Goal: Check status: Check status

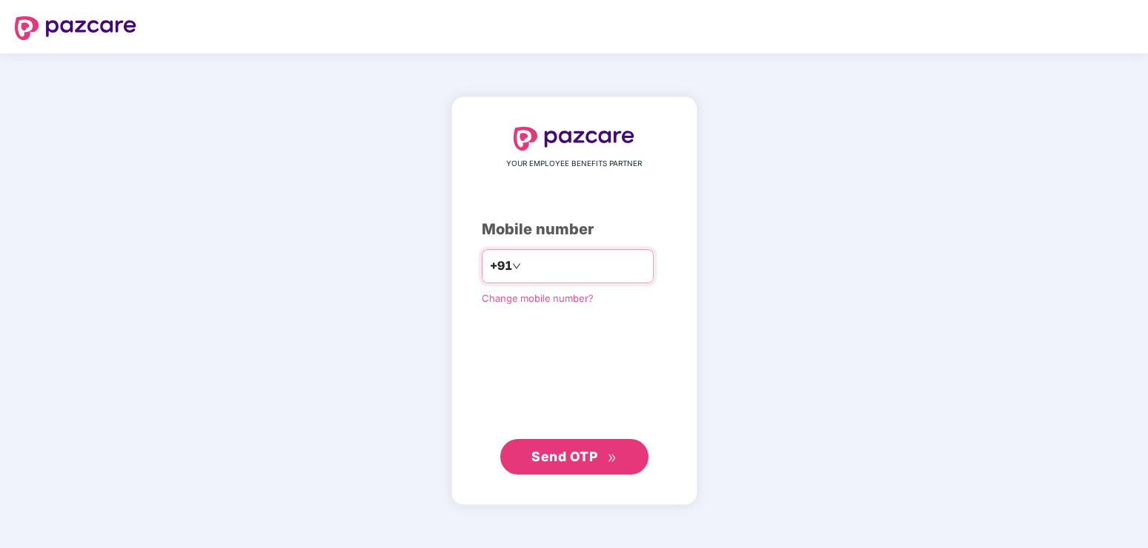
drag, startPoint x: 593, startPoint y: 266, endPoint x: 482, endPoint y: 289, distance: 113.5
click at [524, 278] on input "**********" at bounding box center [585, 266] width 122 height 24
drag, startPoint x: 603, startPoint y: 268, endPoint x: 501, endPoint y: 274, distance: 102.4
click at [524, 274] on input "**********" at bounding box center [585, 266] width 122 height 24
drag, startPoint x: 586, startPoint y: 262, endPoint x: 511, endPoint y: 259, distance: 74.2
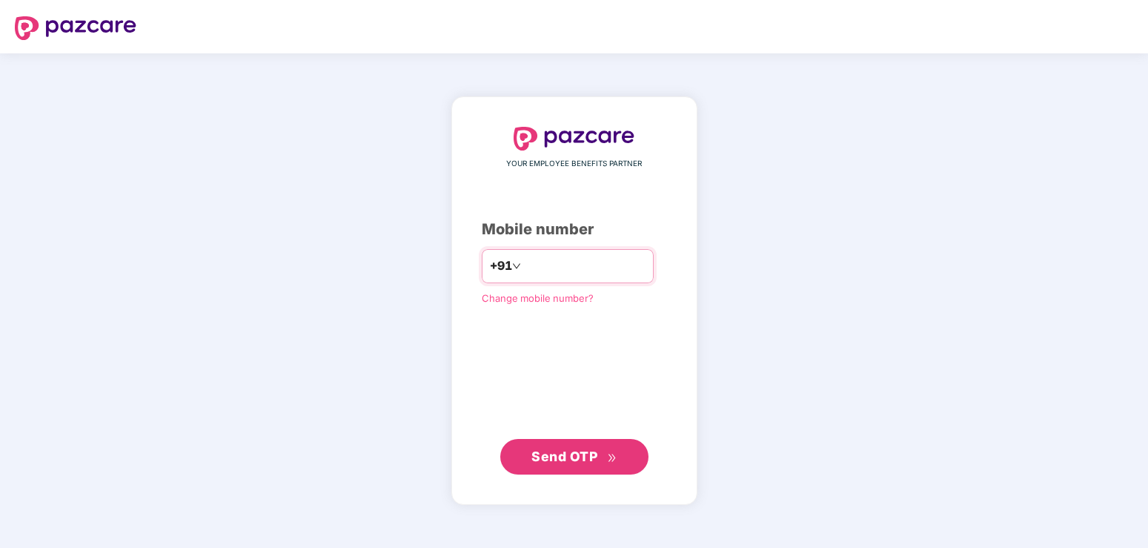
click at [524, 259] on input "**********" at bounding box center [585, 266] width 122 height 24
click at [586, 268] on input "**********" at bounding box center [585, 266] width 122 height 24
type input "*"
type input "**********"
click at [583, 456] on span "Send OTP" at bounding box center [564, 456] width 66 height 16
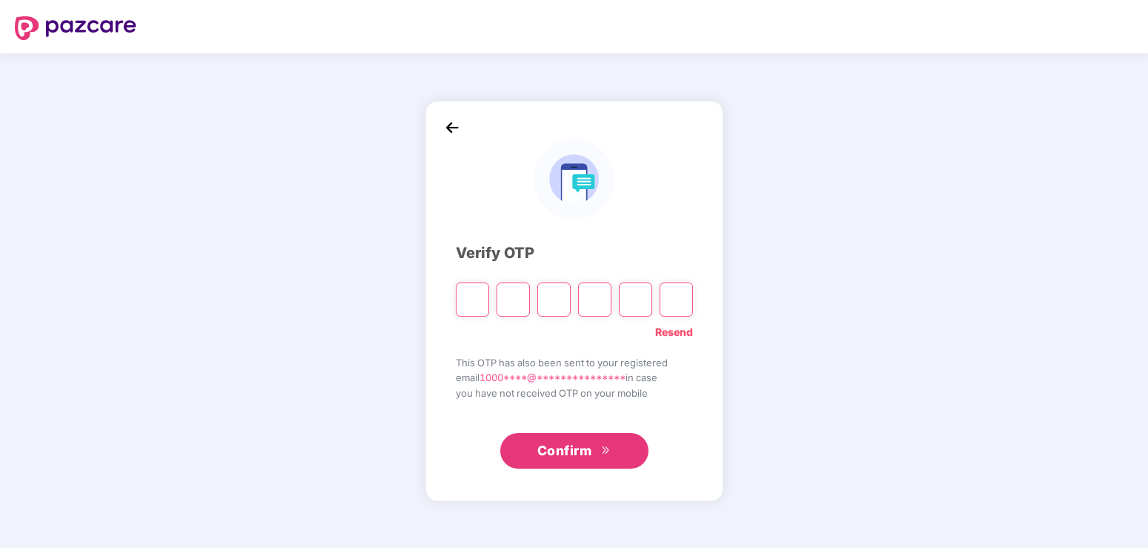
type input "*"
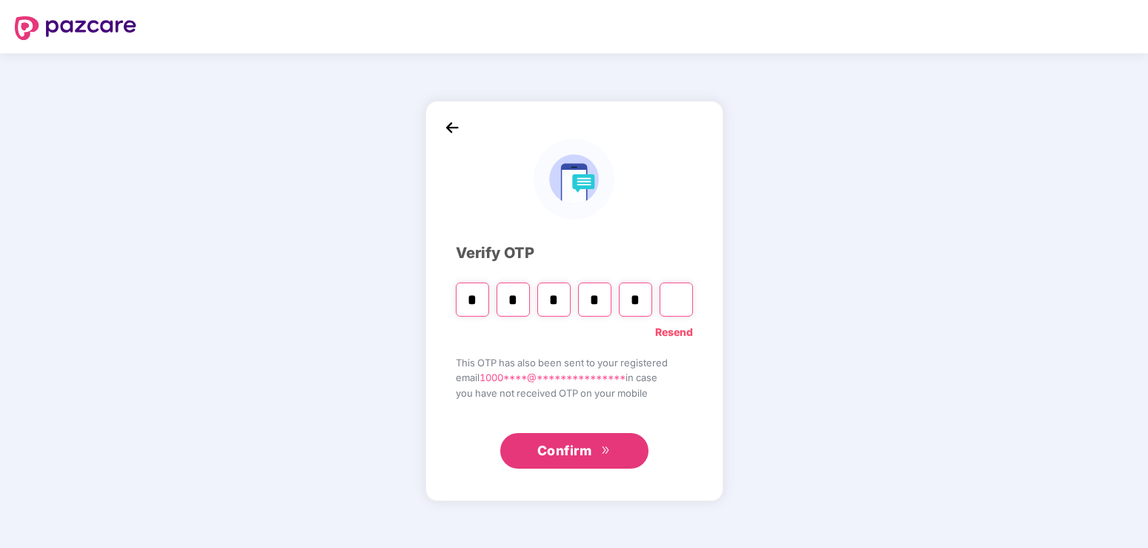
type input "*"
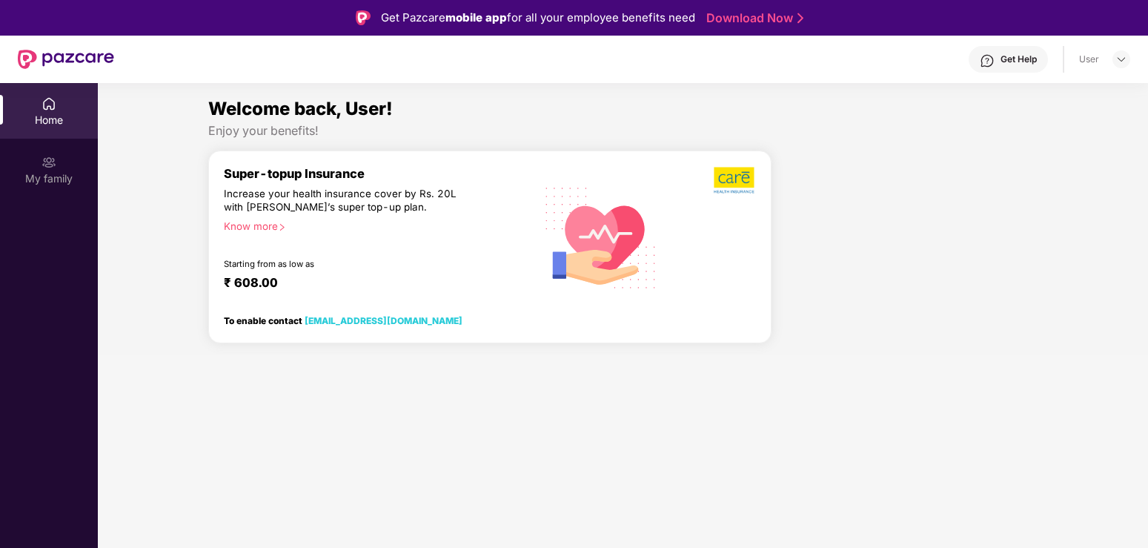
click at [55, 116] on div "Home" at bounding box center [49, 120] width 98 height 15
click at [42, 165] on img at bounding box center [49, 162] width 15 height 15
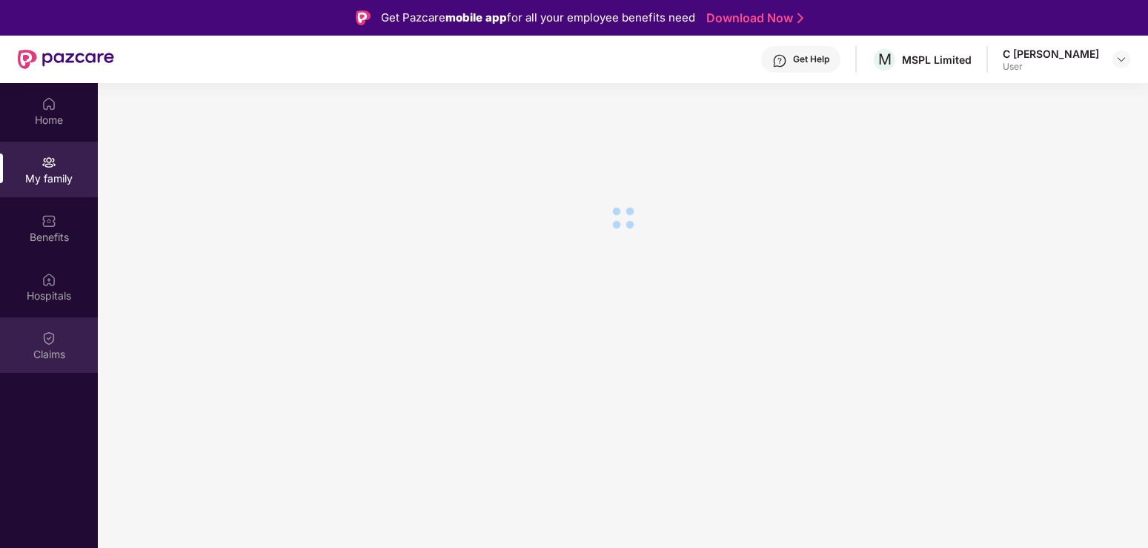
click at [48, 341] on img at bounding box center [49, 338] width 15 height 15
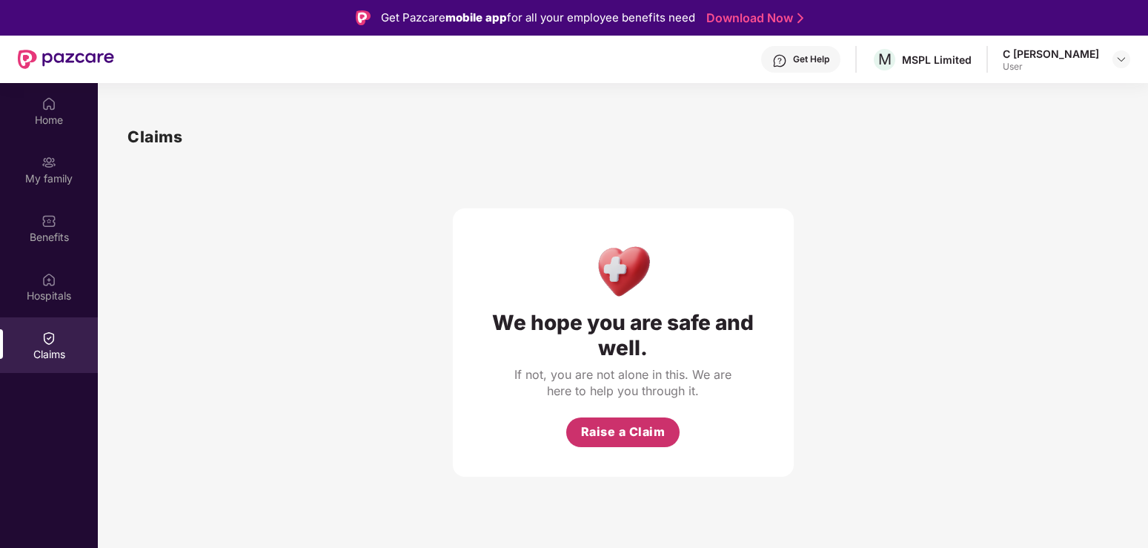
click at [614, 446] on button "Raise a Claim" at bounding box center [622, 432] width 113 height 30
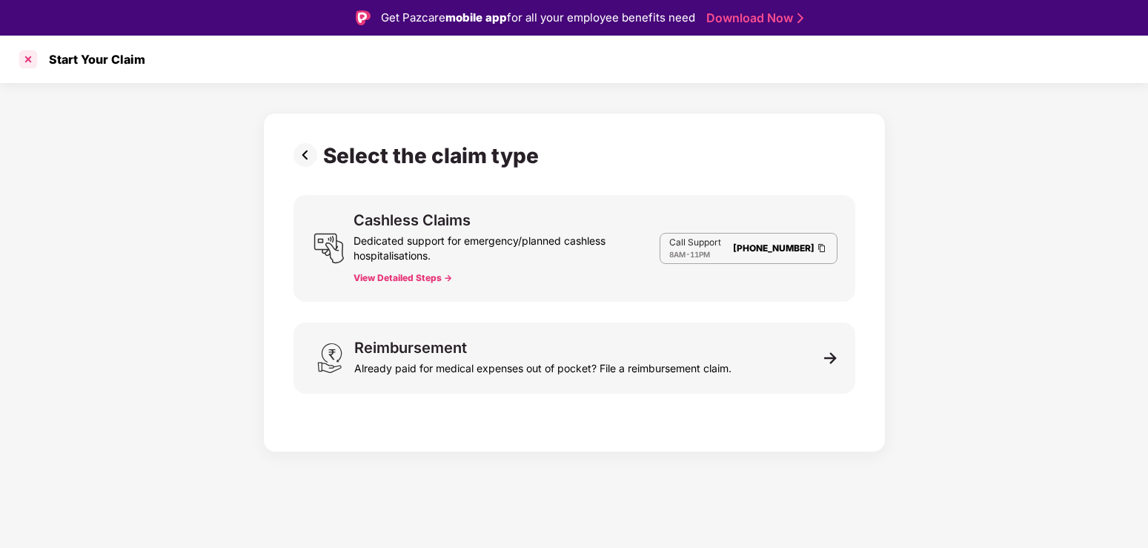
click at [32, 59] on div at bounding box center [28, 59] width 24 height 24
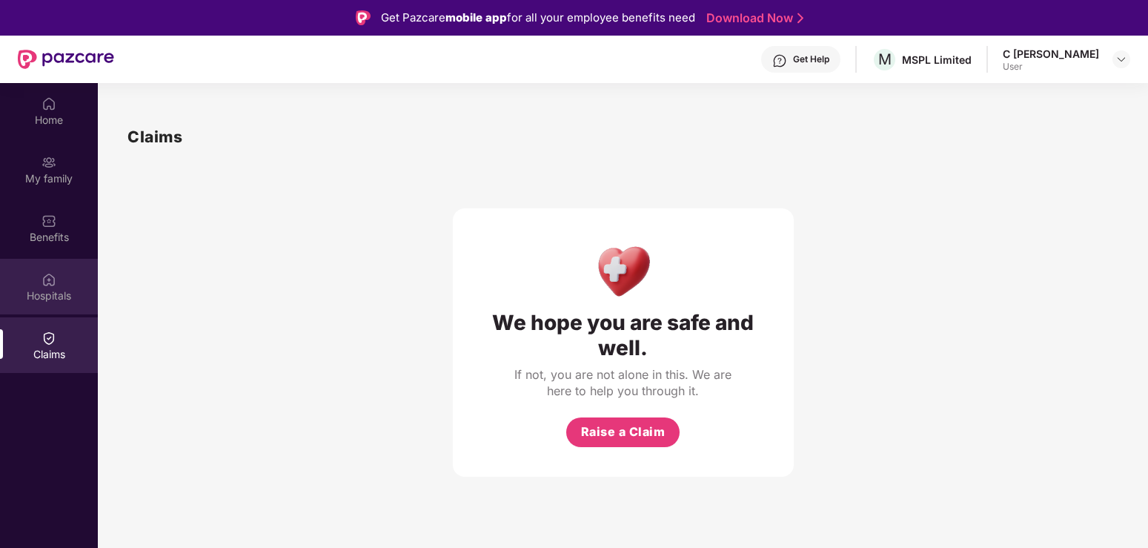
click at [38, 289] on div "Hospitals" at bounding box center [49, 295] width 98 height 15
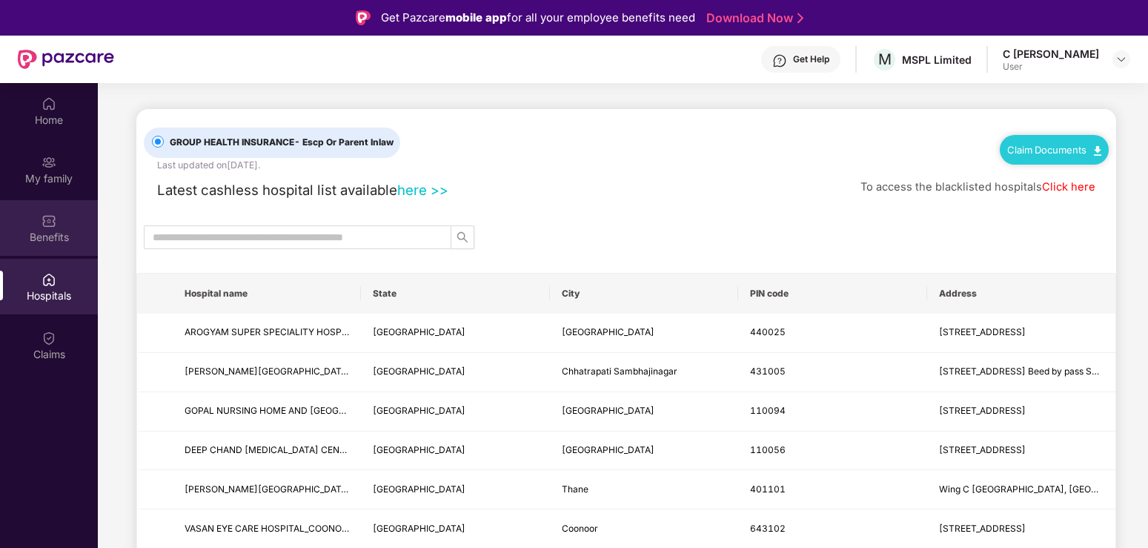
click at [76, 237] on div "Benefits" at bounding box center [49, 237] width 98 height 15
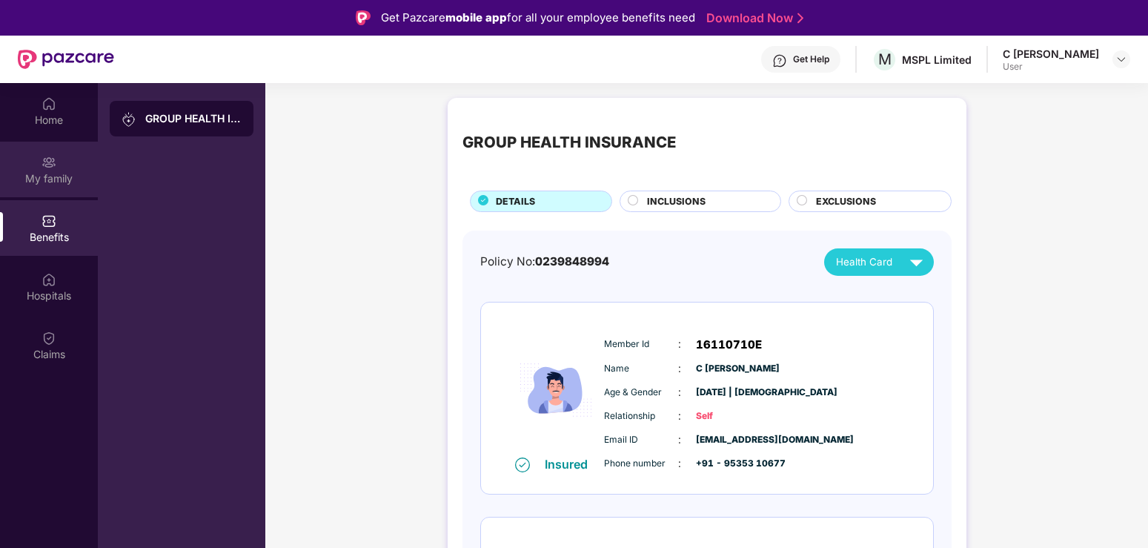
click at [50, 173] on div "My family" at bounding box center [49, 178] width 98 height 15
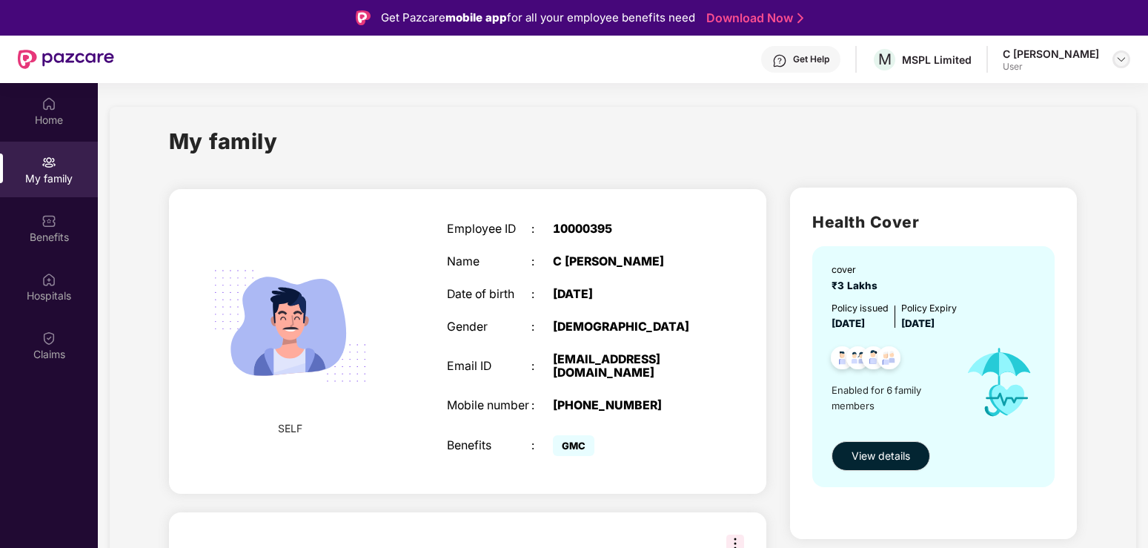
click at [1121, 61] on img at bounding box center [1122, 59] width 12 height 12
click at [984, 101] on div "Logout" at bounding box center [1051, 94] width 193 height 29
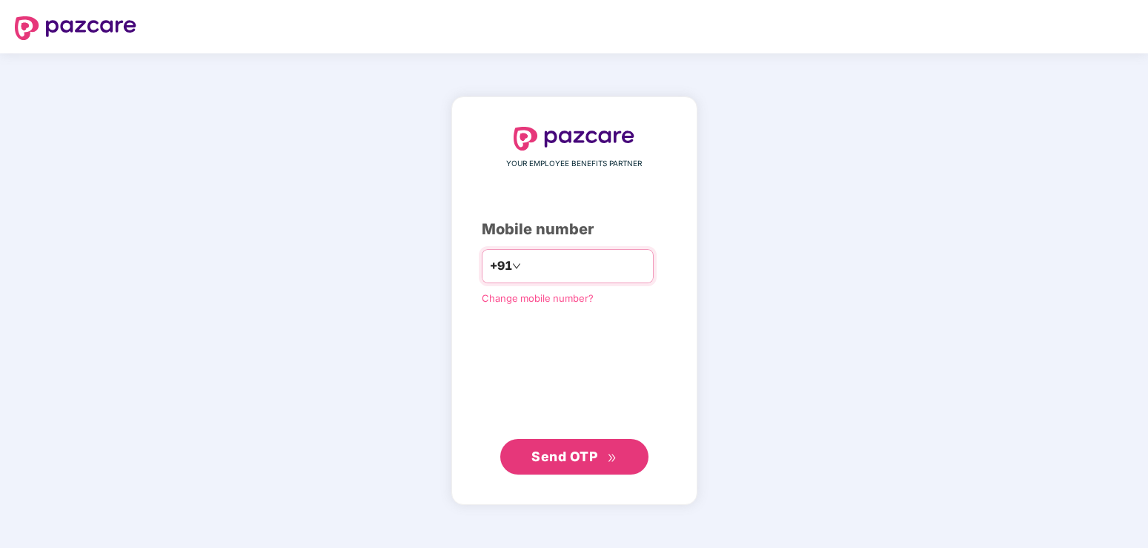
type input "**********"
click at [574, 458] on span "Send OTP" at bounding box center [564, 456] width 66 height 16
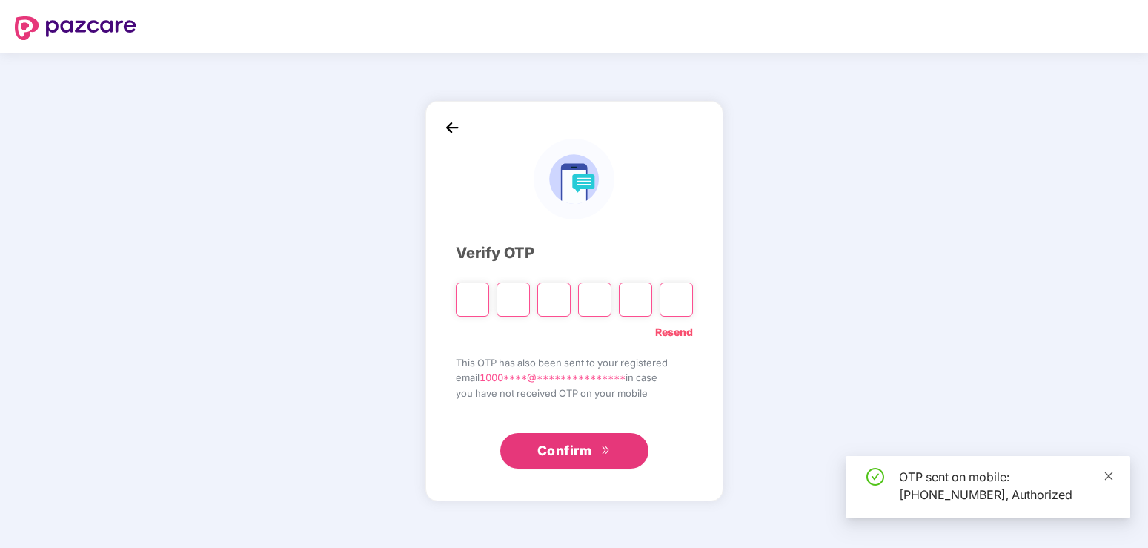
click at [1107, 477] on icon "close" at bounding box center [1109, 476] width 10 height 10
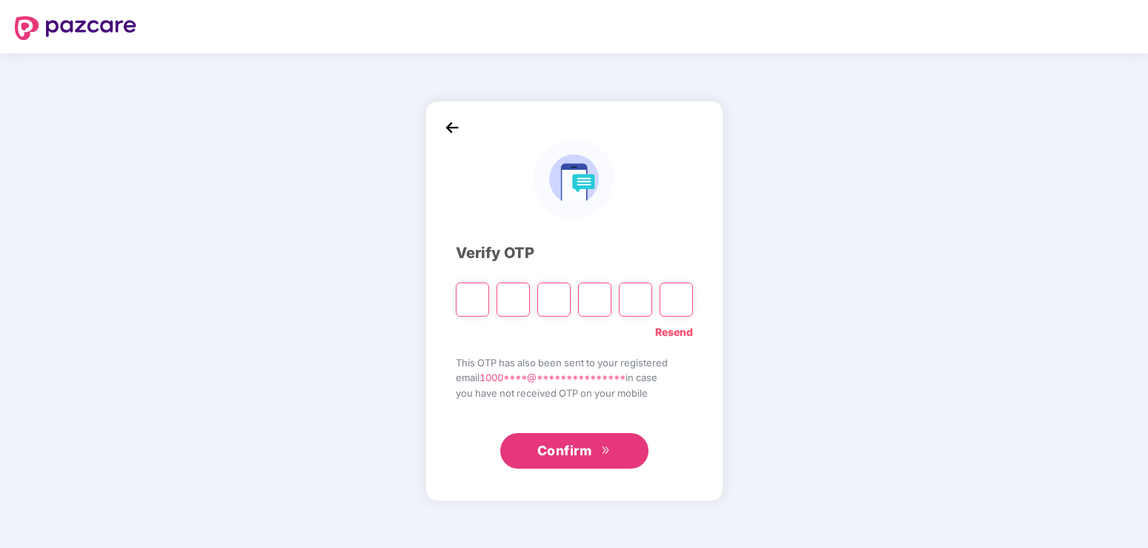
click at [477, 298] on input "Please enter verification code. Digit 1" at bounding box center [472, 299] width 33 height 34
type input "*"
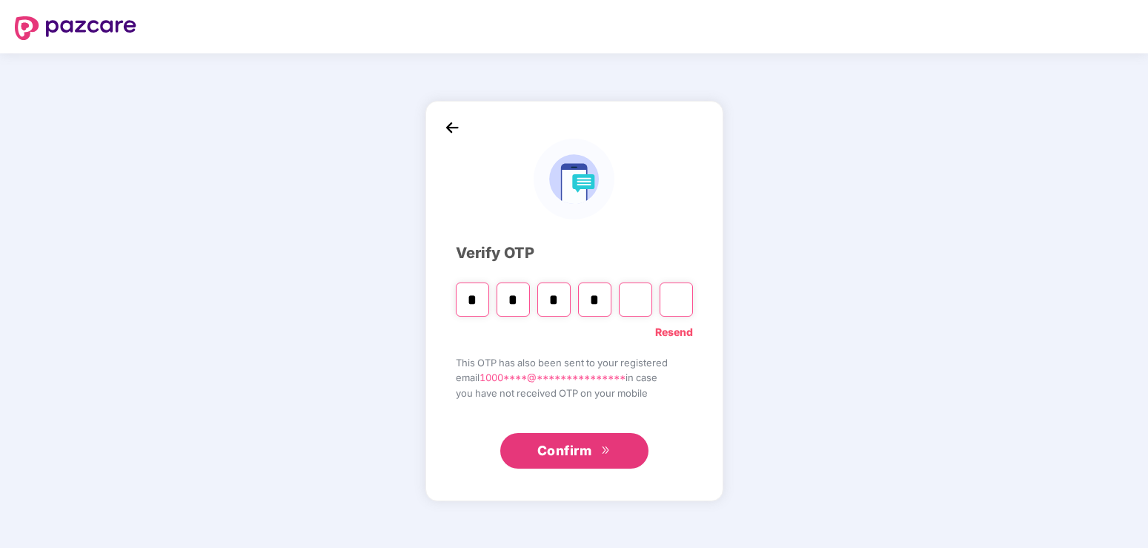
type input "*"
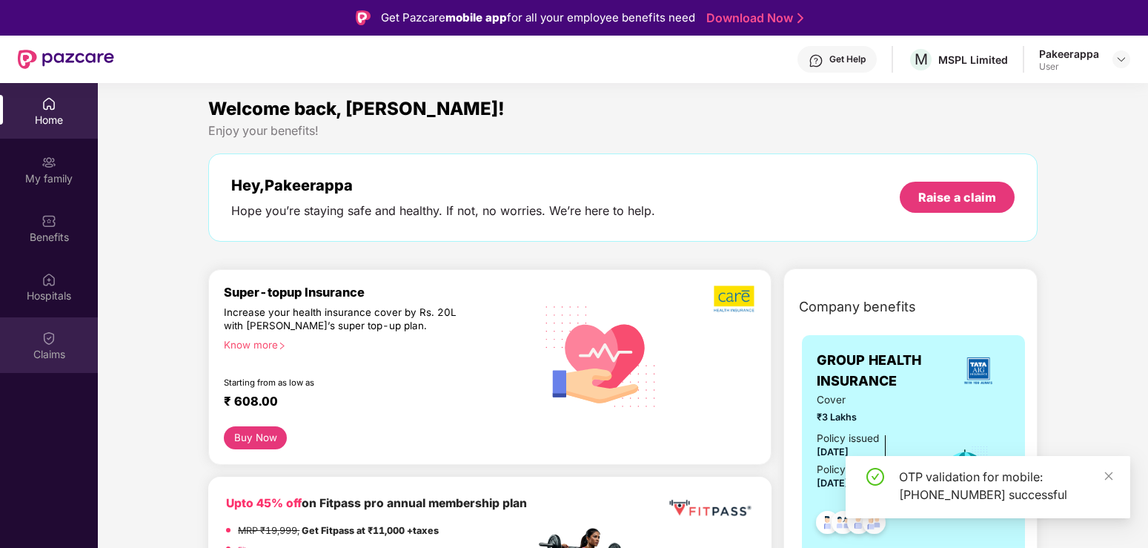
click at [51, 345] on img at bounding box center [49, 338] width 15 height 15
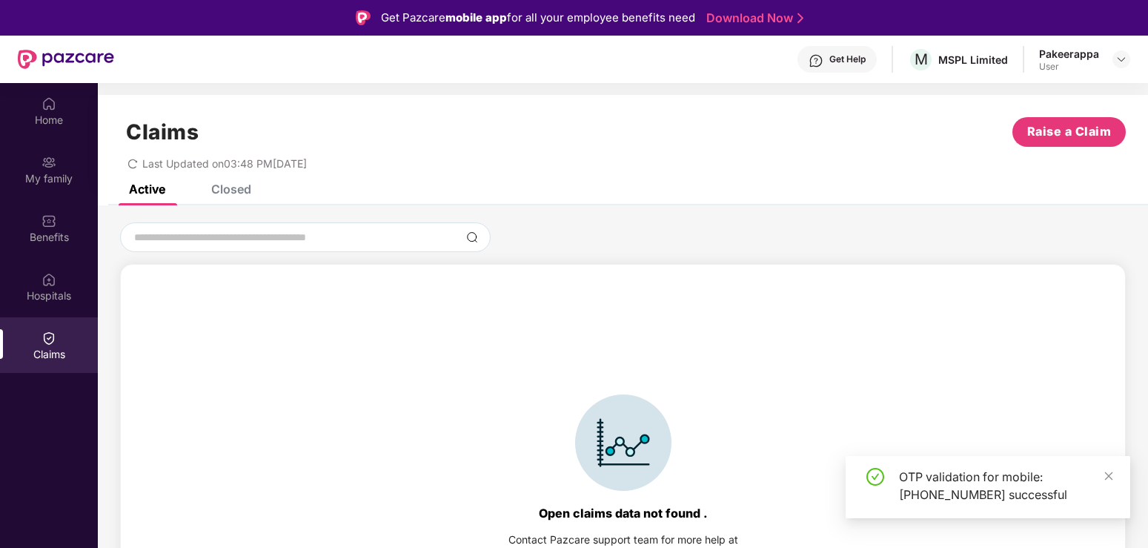
click at [233, 190] on div "Closed" at bounding box center [231, 189] width 40 height 15
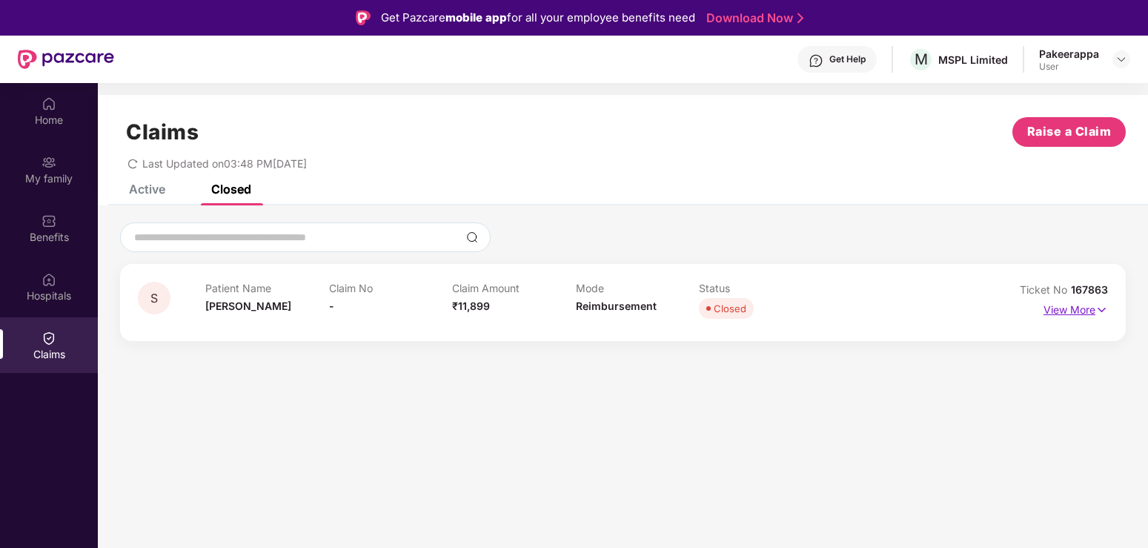
click at [1099, 304] on img at bounding box center [1102, 310] width 13 height 16
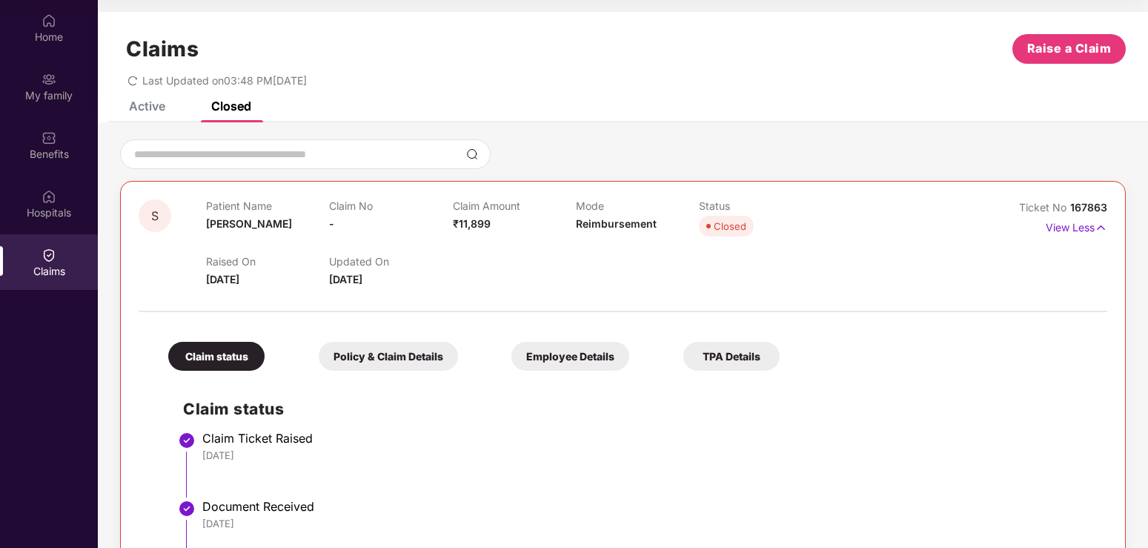
click at [393, 360] on div "Policy & Claim Details" at bounding box center [388, 356] width 139 height 29
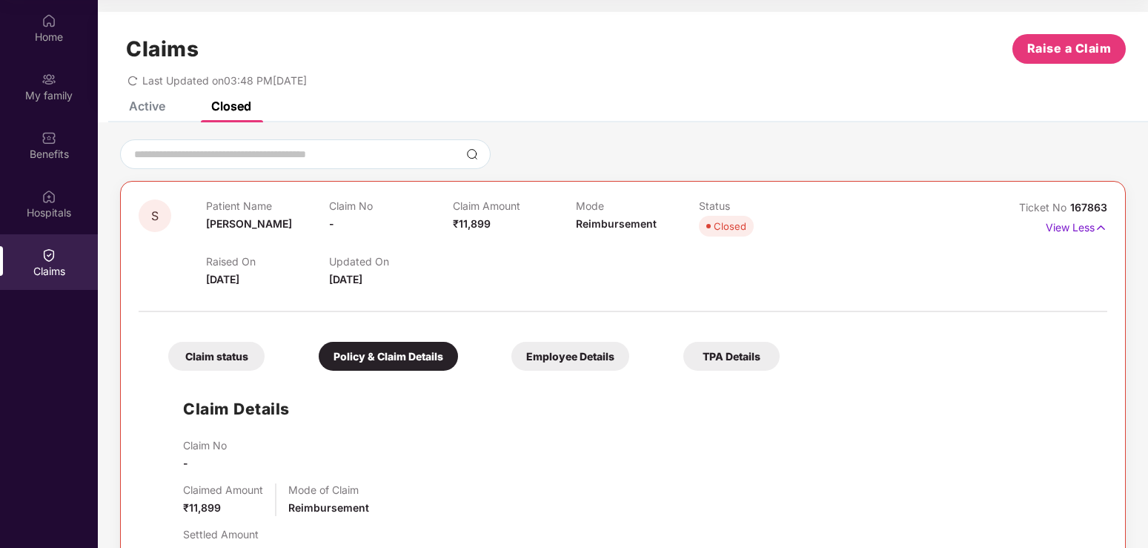
click at [560, 359] on div "Employee Details" at bounding box center [570, 356] width 118 height 29
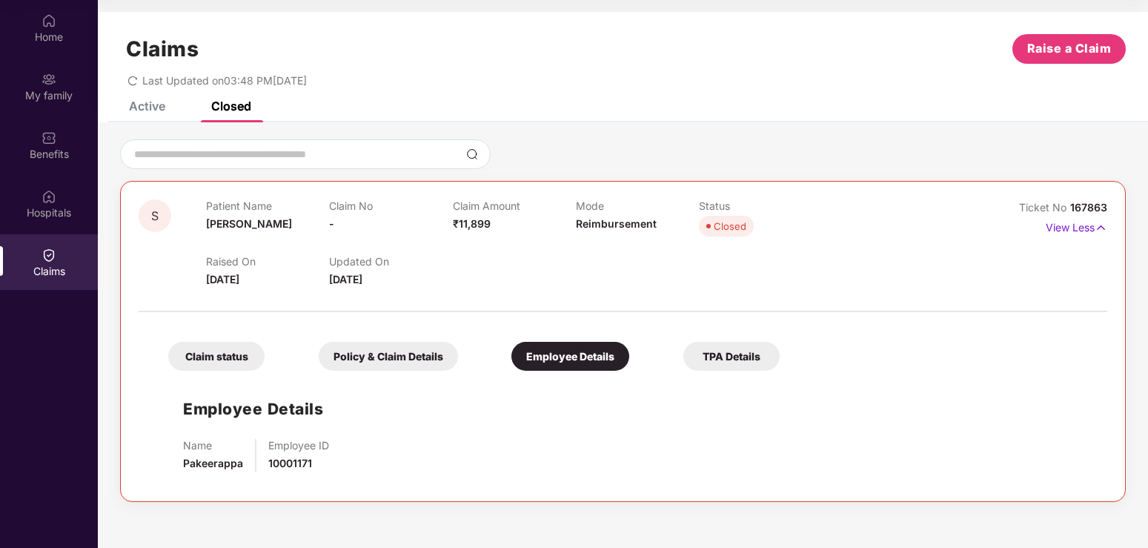
click at [749, 355] on div "TPA Details" at bounding box center [731, 356] width 96 height 29
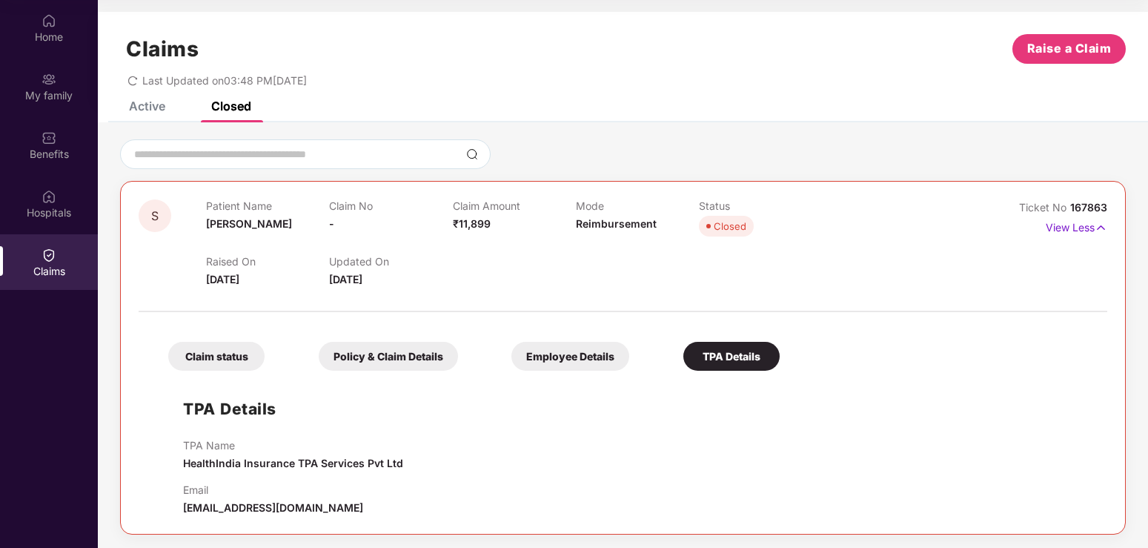
click at [234, 356] on div "Claim status" at bounding box center [216, 356] width 96 height 29
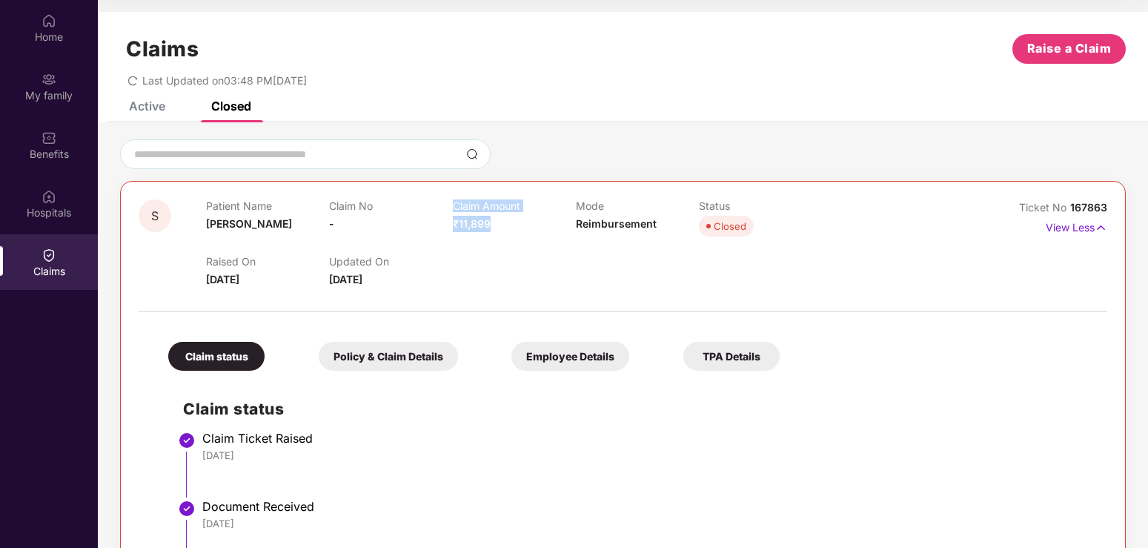
drag, startPoint x: 447, startPoint y: 225, endPoint x: 514, endPoint y: 242, distance: 69.4
click at [514, 237] on div "Patient Name [PERSON_NAME] Claim No - Claim Amount ₹11,899 Mode Reimbursement S…" at bounding box center [576, 219] width 740 height 41
click at [554, 452] on div "[DATE]" at bounding box center [647, 454] width 890 height 13
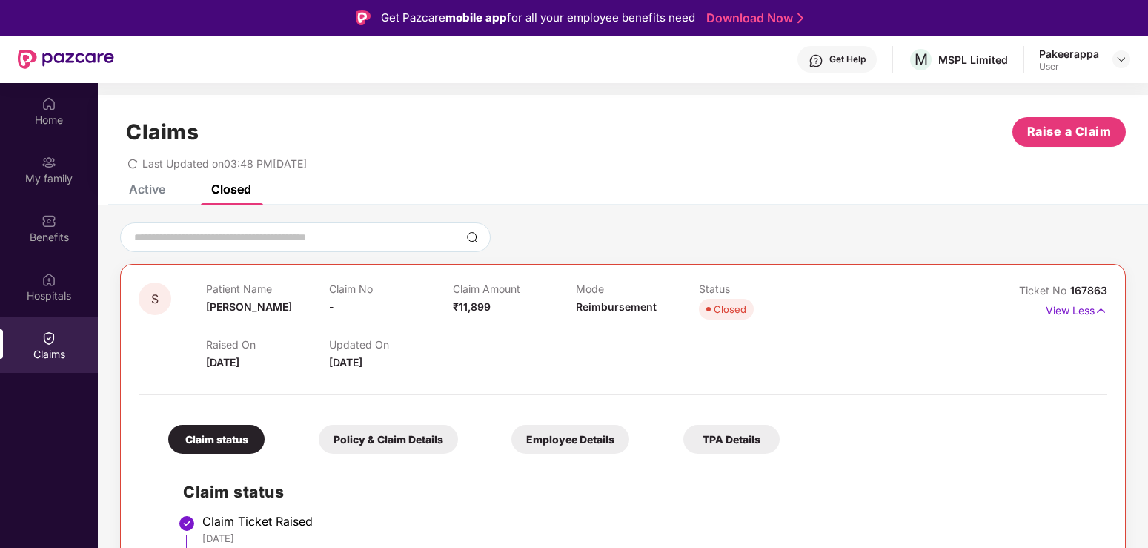
click at [150, 182] on div "Claims Raise a Claim Last Updated on 03:48 PM[DATE]" at bounding box center [623, 140] width 1050 height 90
click at [153, 189] on div "Active" at bounding box center [147, 189] width 36 height 15
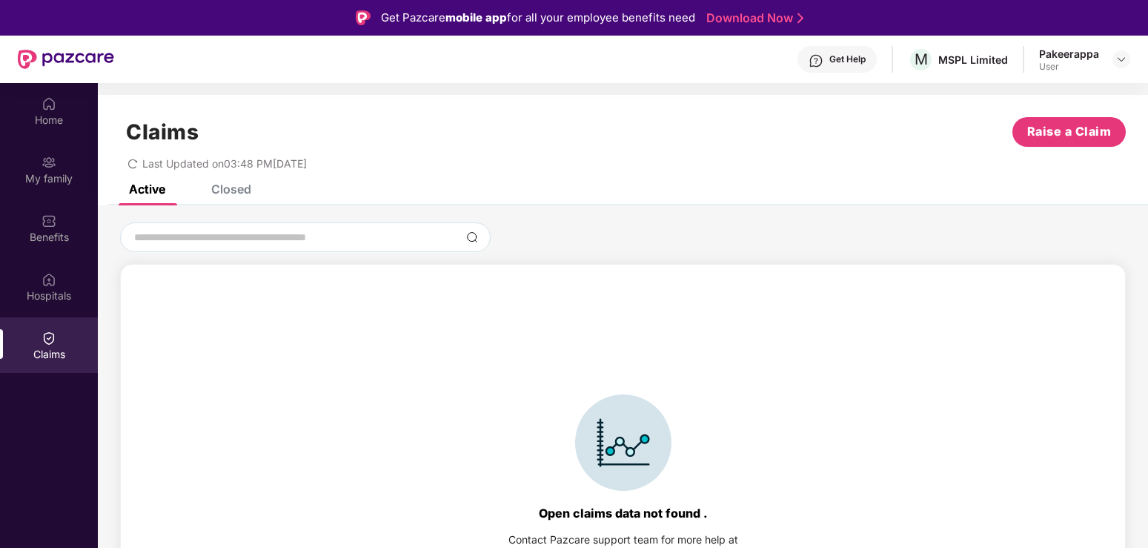
click at [227, 190] on div "Closed" at bounding box center [231, 189] width 40 height 15
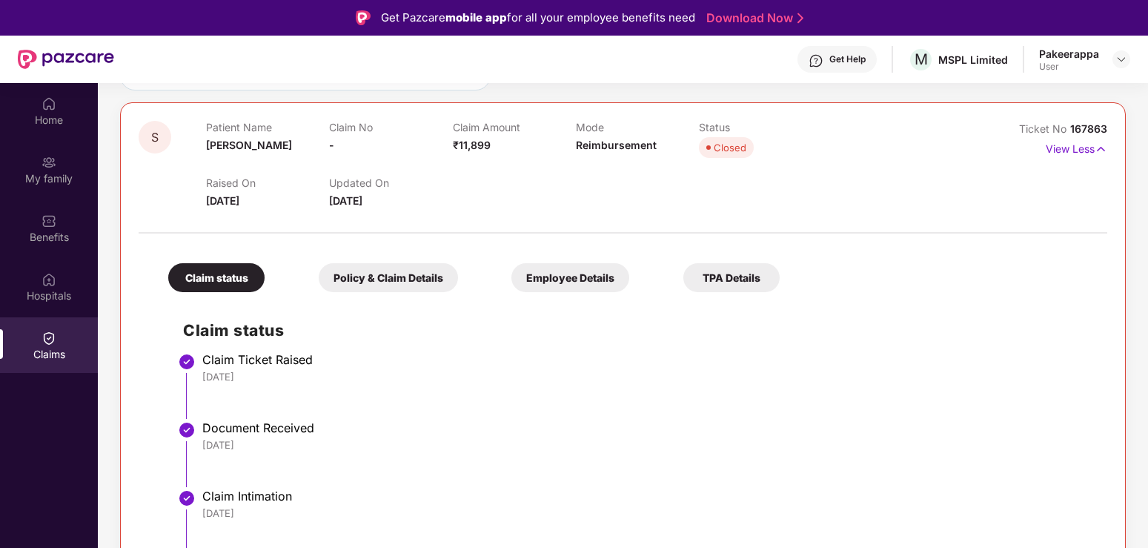
scroll to position [83, 0]
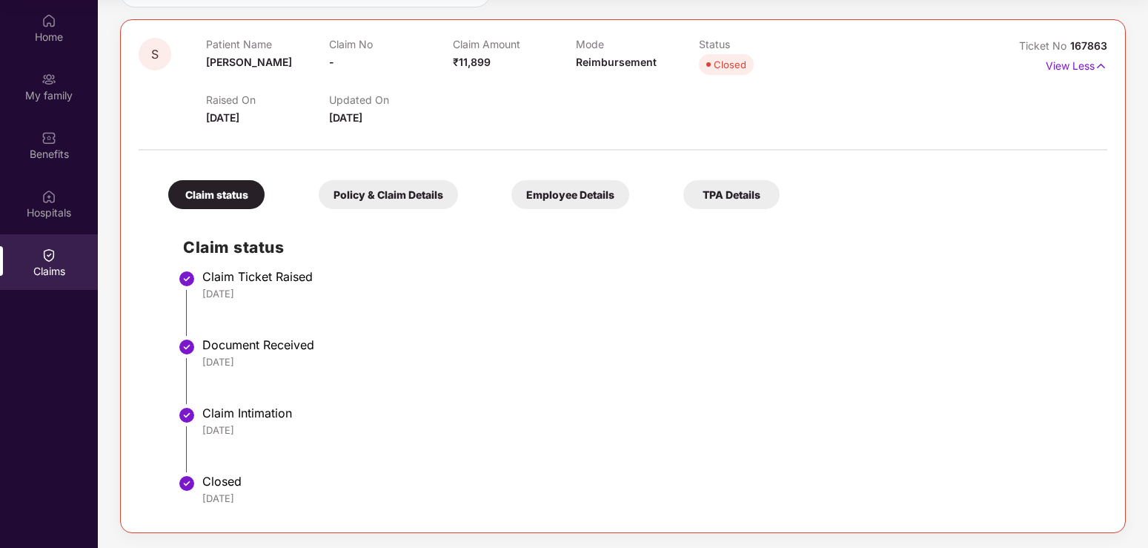
click at [249, 411] on div "Claim Intimation" at bounding box center [647, 412] width 890 height 15
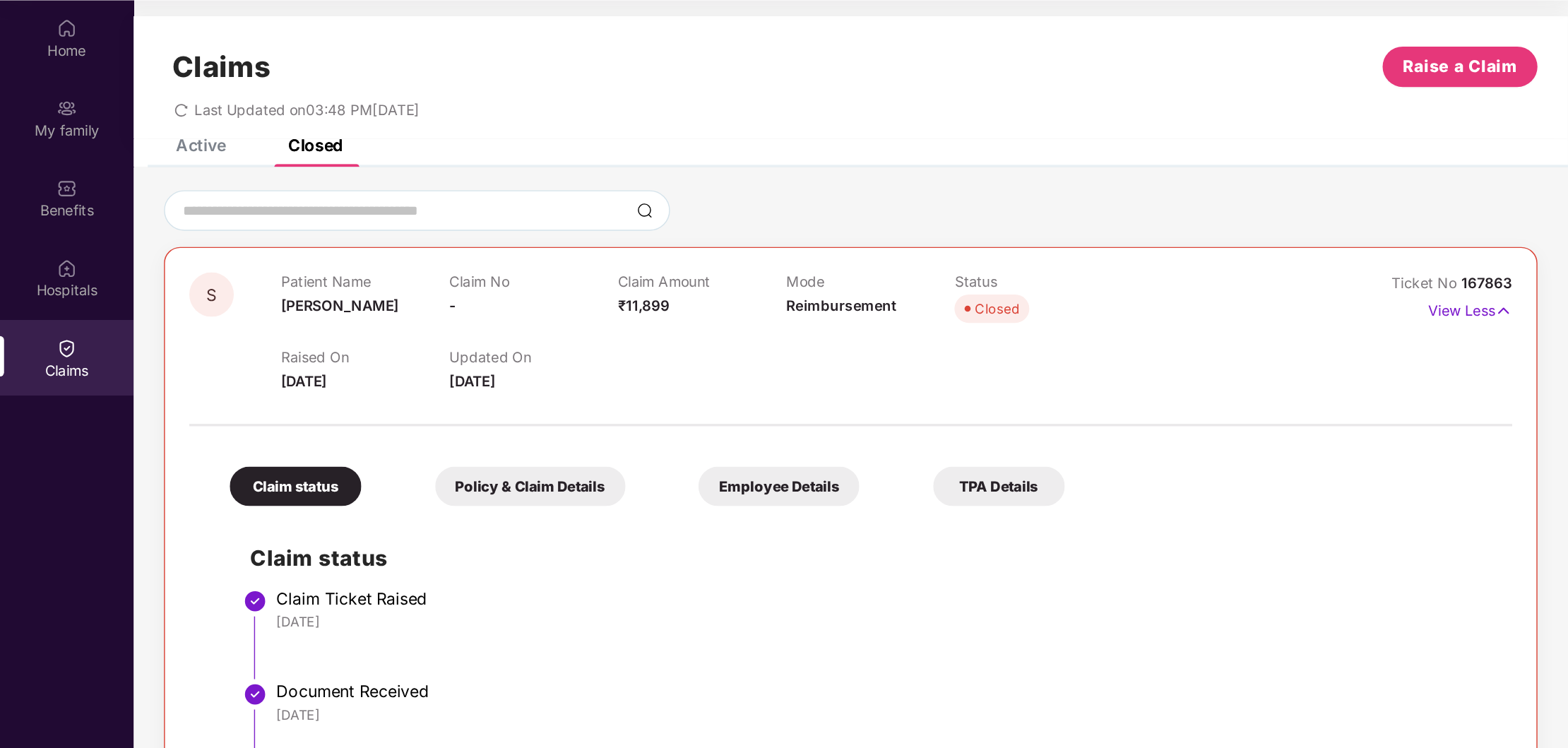
scroll to position [0, 0]
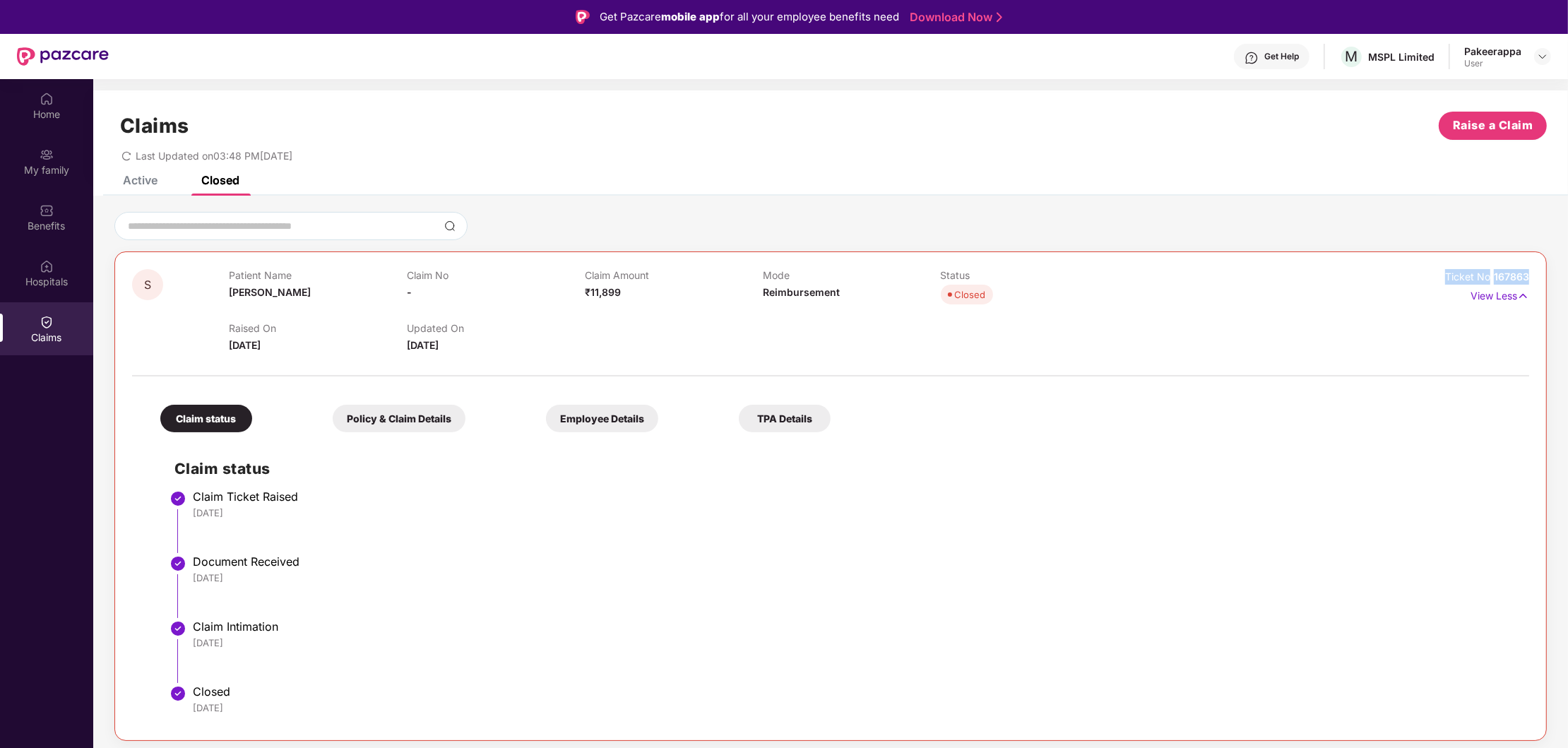
drag, startPoint x: 1538, startPoint y: 278, endPoint x: 1394, endPoint y: 356, distance: 163.8
click at [1093, 282] on div "S Patient Name [PERSON_NAME] Claim No - Claim Amount ₹11,899 Mode Reimbursement…" at bounding box center [830, 496] width 1432 height 490
copy div "Ticket No 167863"
click at [1093, 53] on div at bounding box center [1542, 56] width 17 height 17
click at [1093, 96] on div "Logout" at bounding box center [1476, 90] width 184 height 28
